Goal: Navigation & Orientation: Find specific page/section

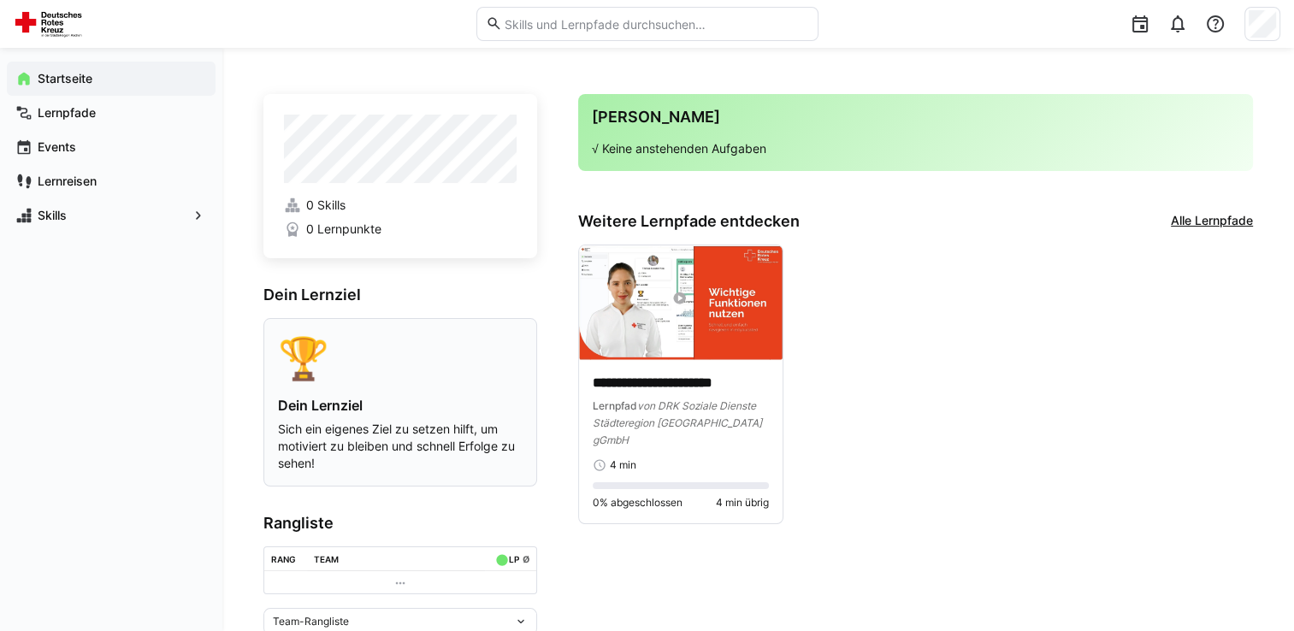
click at [410, 404] on h4 "Dein Lernziel" at bounding box center [400, 405] width 245 height 17
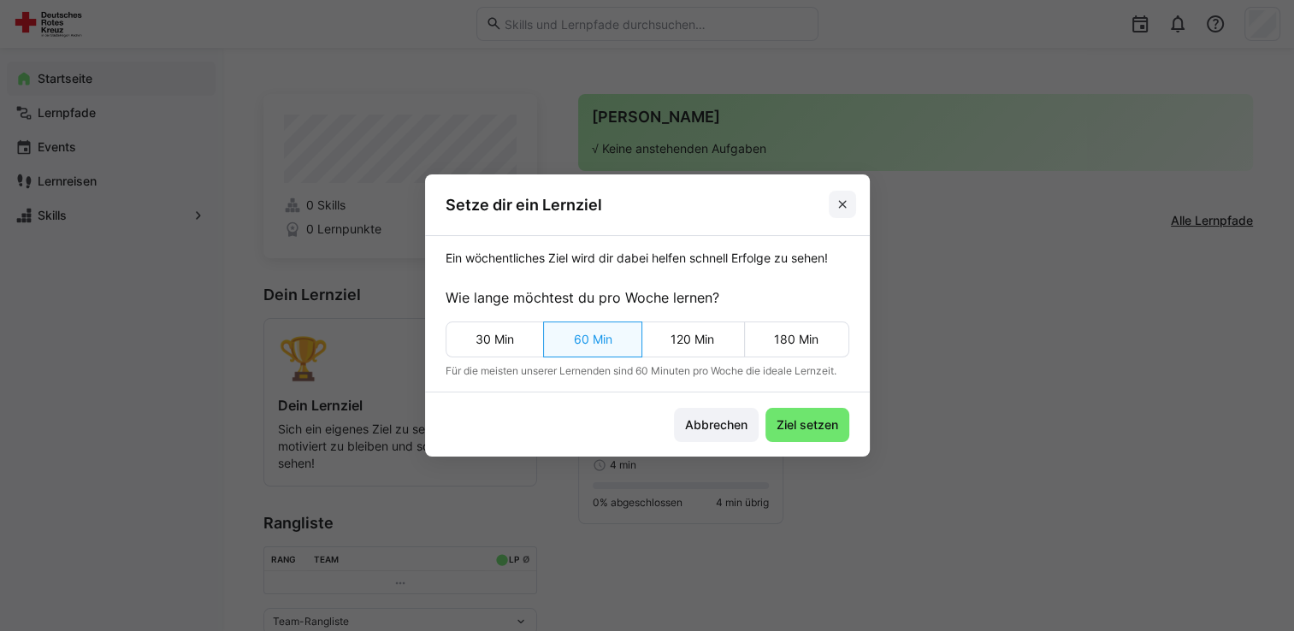
click at [845, 205] on eds-icon at bounding box center [843, 205] width 14 height 14
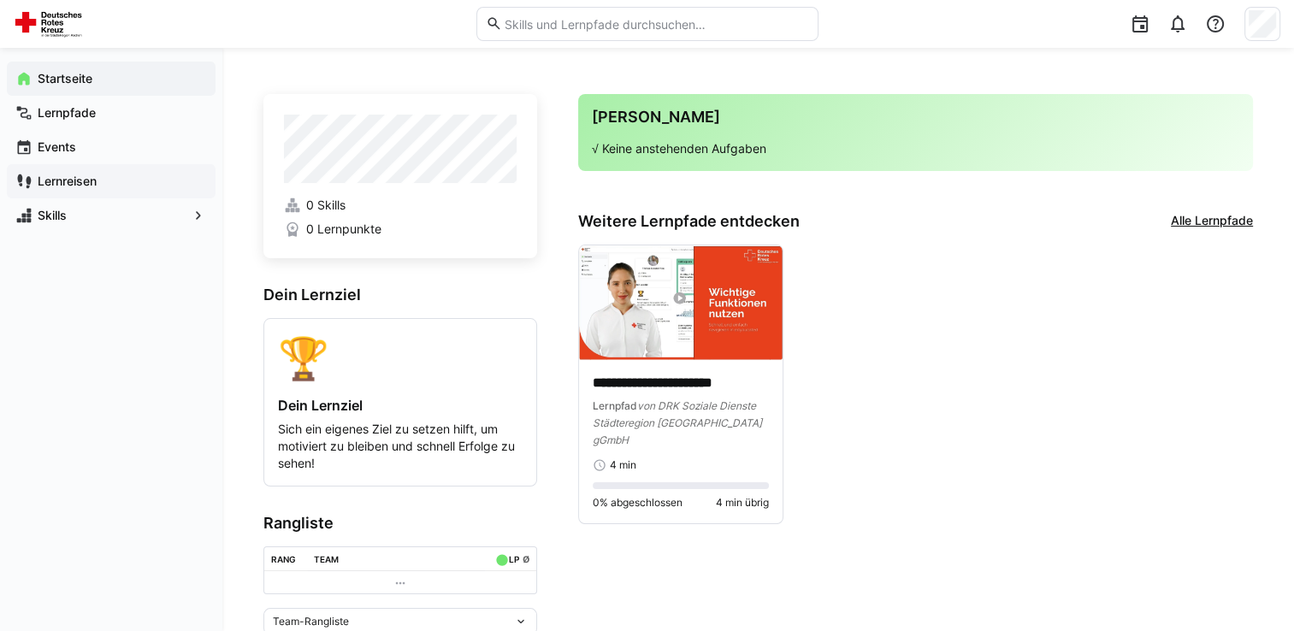
click at [0, 0] on app-navigation-label "Lernreisen" at bounding box center [0, 0] width 0 height 0
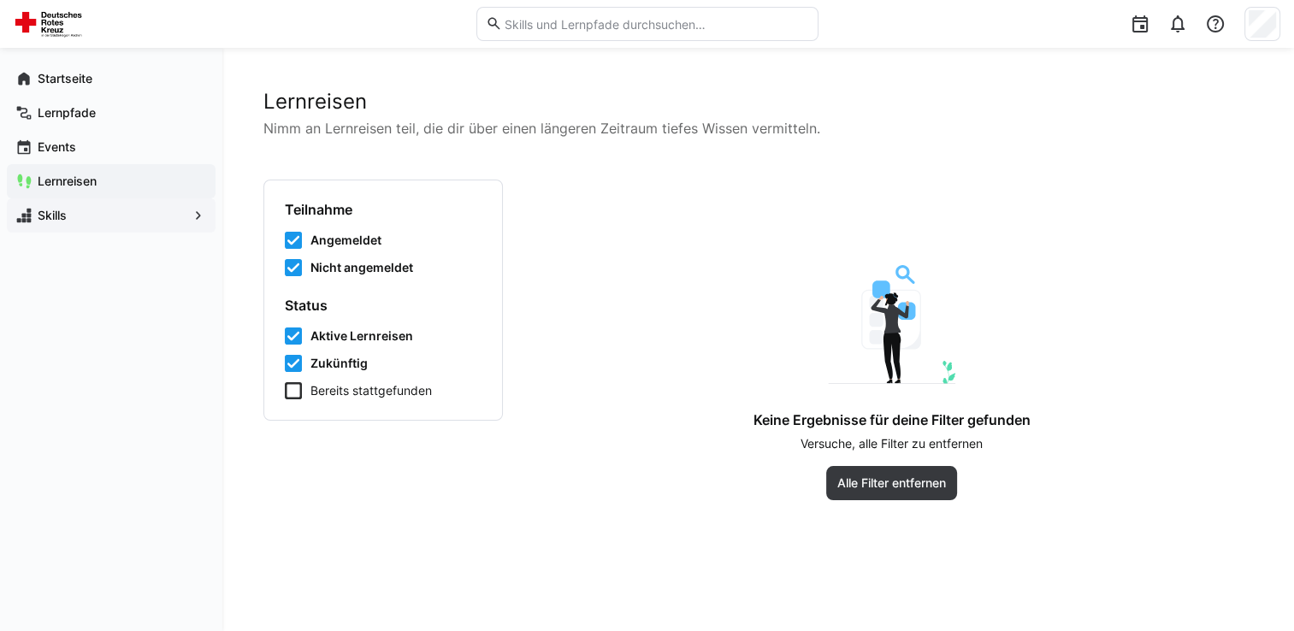
click at [0, 0] on app-navigation-label "Skills" at bounding box center [0, 0] width 0 height 0
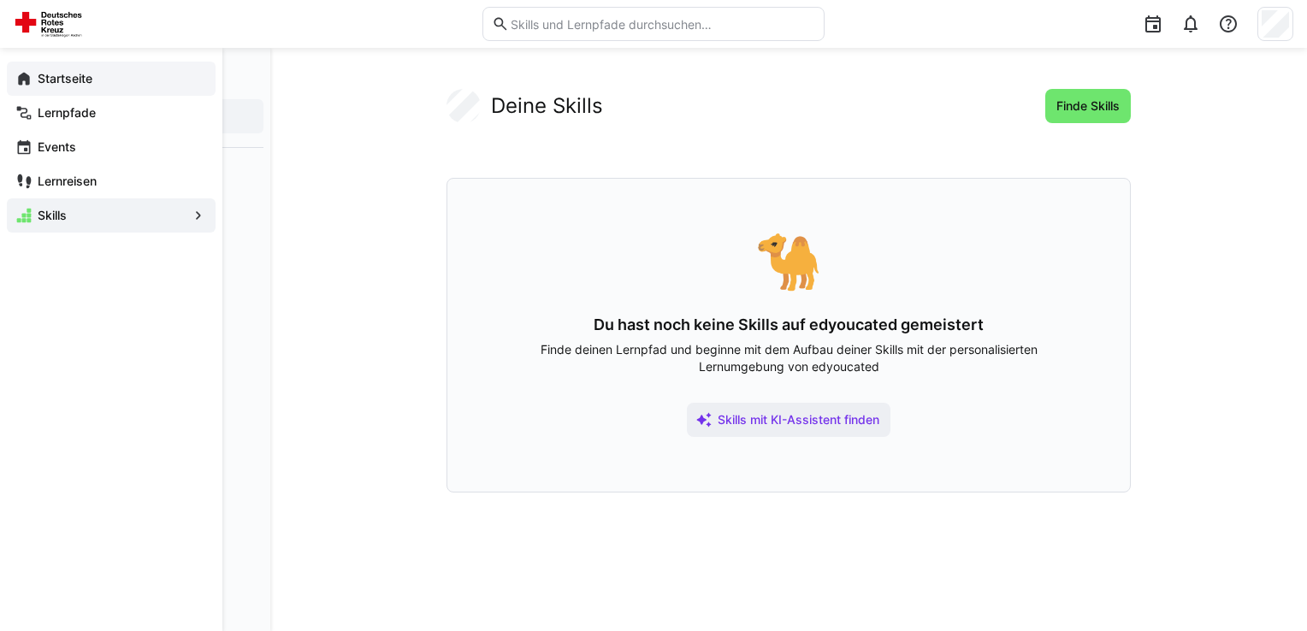
click at [0, 0] on app-navigation-label "Startseite" at bounding box center [0, 0] width 0 height 0
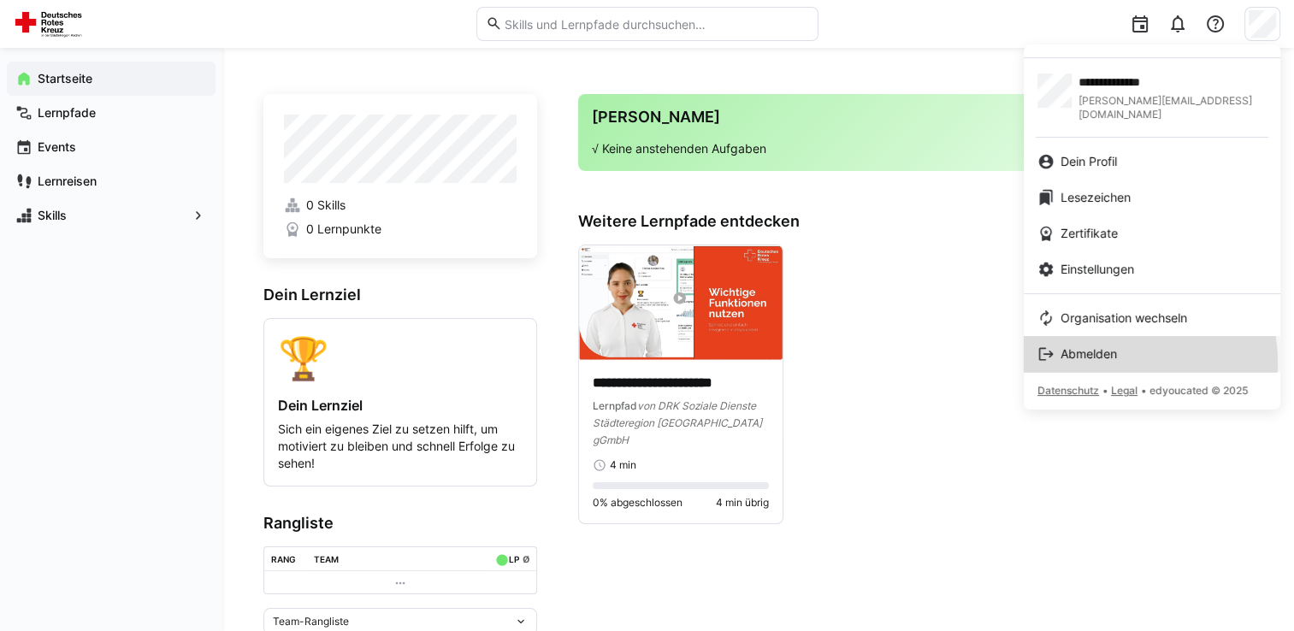
click at [1104, 349] on link "Abmelden" at bounding box center [1152, 354] width 257 height 36
